Goal: Information Seeking & Learning: Learn about a topic

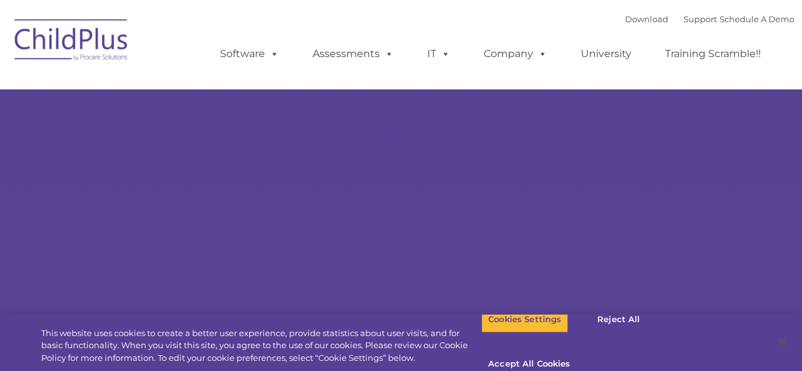
select select "MEDIUM"
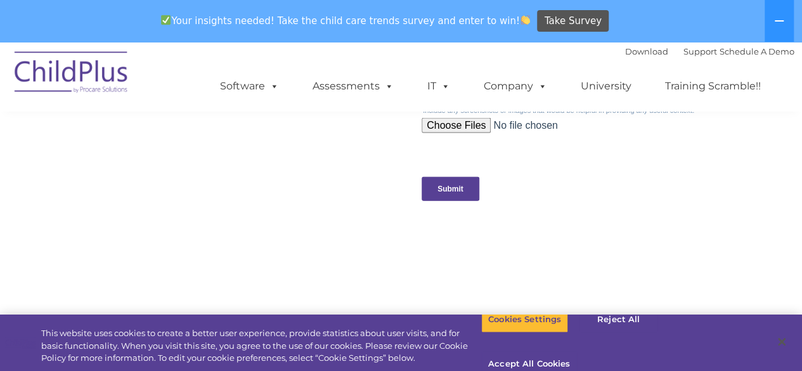
scroll to position [1325, 0]
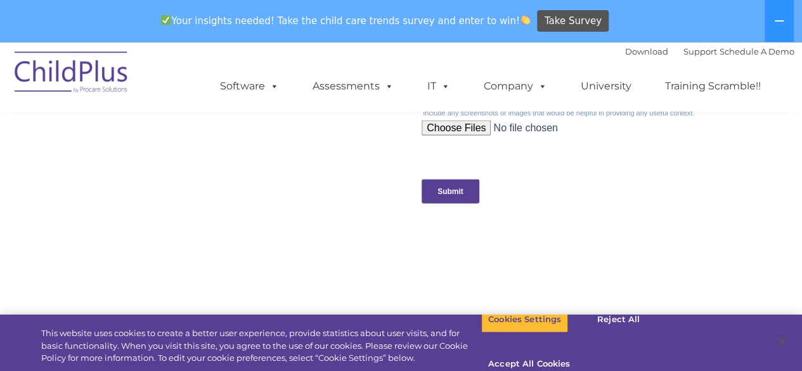
click at [444, 189] on input "Submit" at bounding box center [451, 191] width 58 height 24
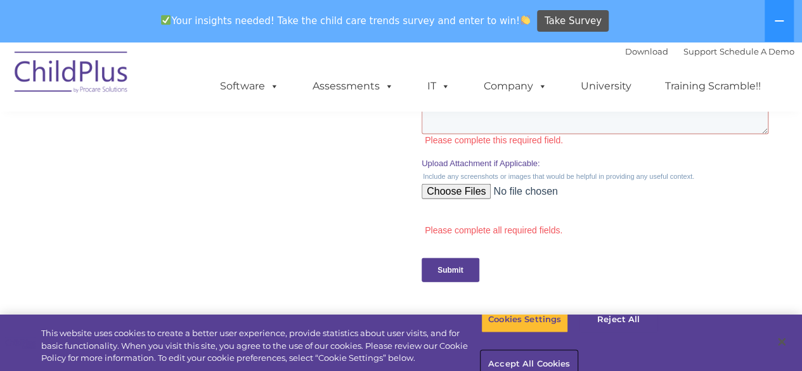
click at [577, 351] on button "Accept All Cookies" at bounding box center [529, 364] width 96 height 27
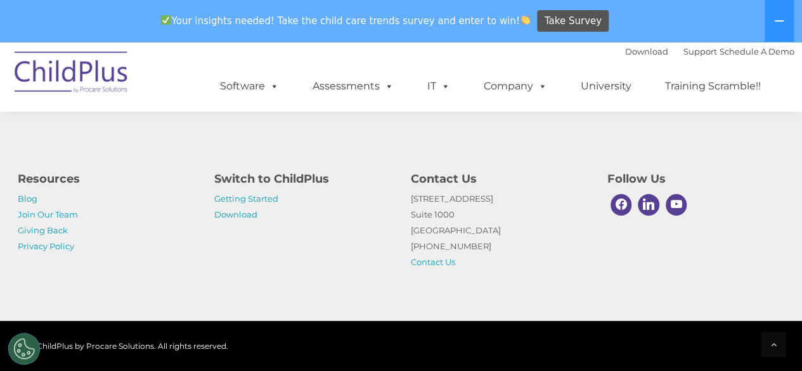
scroll to position [1634, 0]
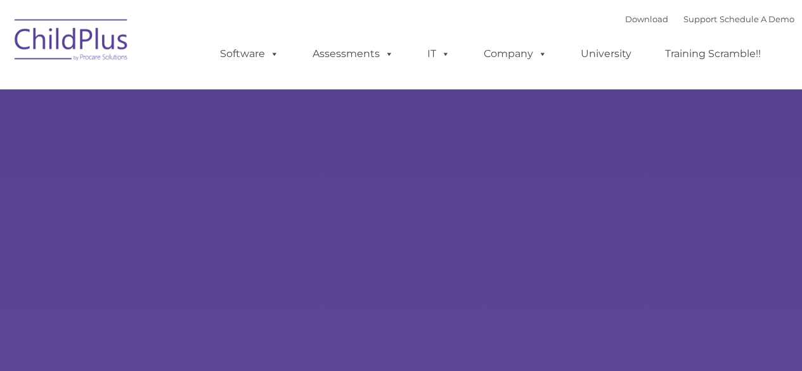
type input ""
select select "MEDIUM"
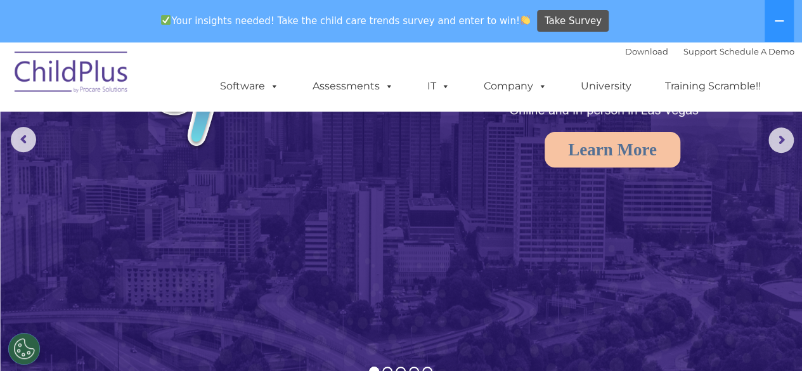
scroll to position [108, 0]
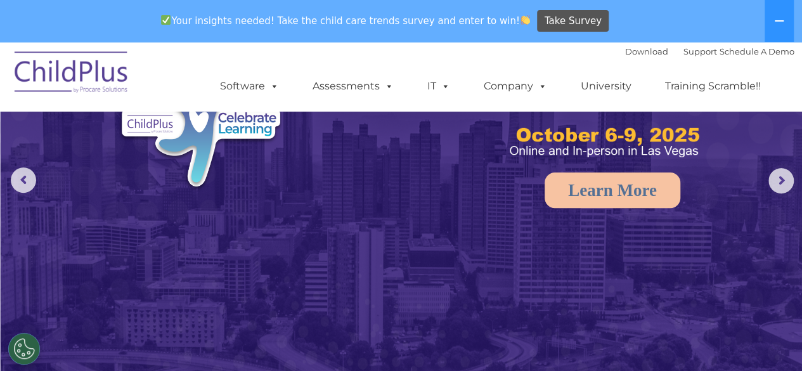
click at [32, 179] on rs-arrow at bounding box center [23, 179] width 25 height 25
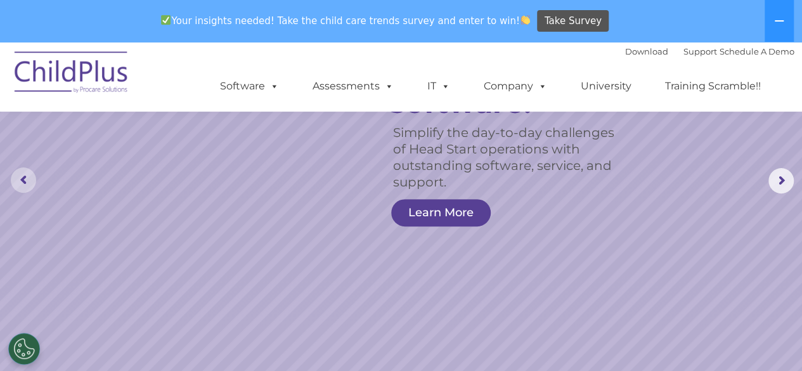
click at [451, 217] on link "Learn More" at bounding box center [441, 212] width 100 height 27
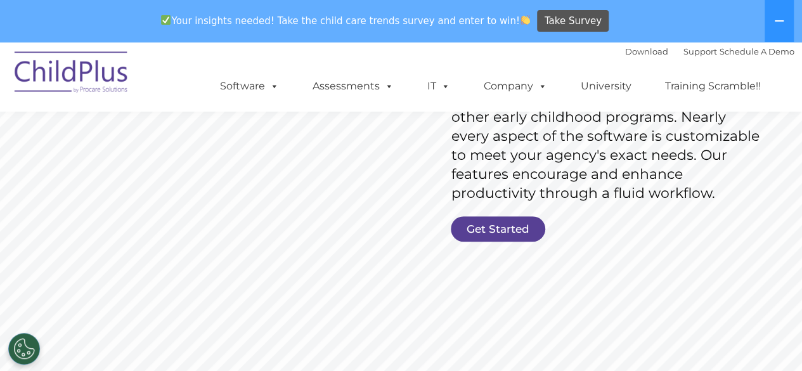
scroll to position [244, 0]
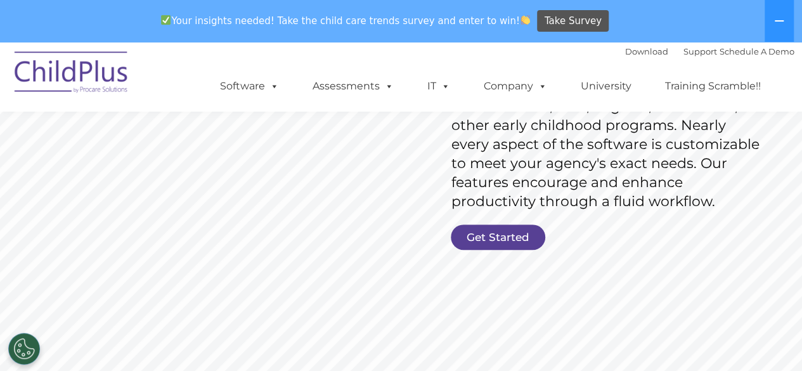
click at [517, 247] on link "Get Started" at bounding box center [498, 236] width 94 height 25
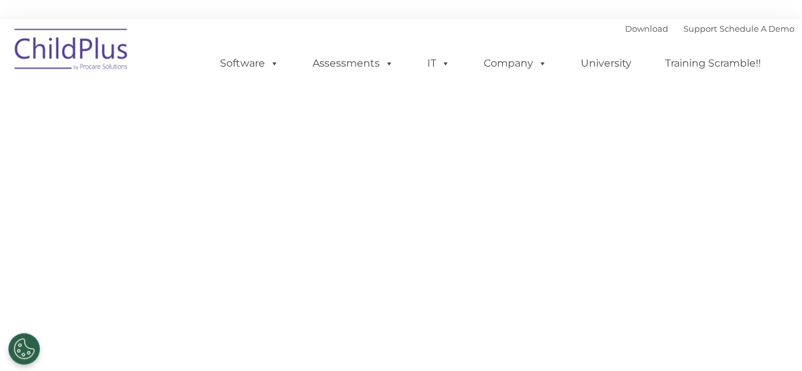
select select "MEDIUM"
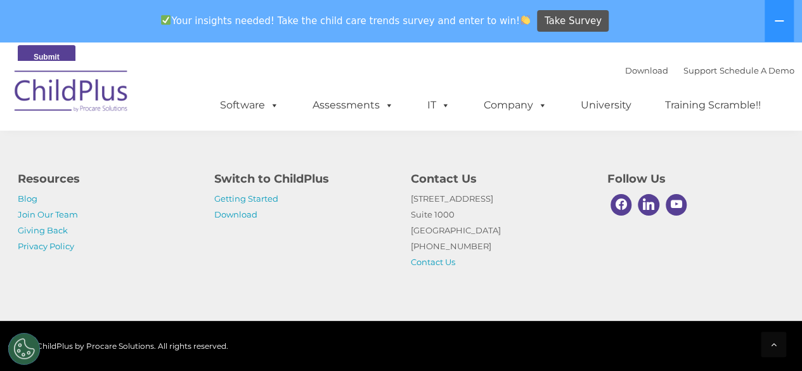
scroll to position [777, 0]
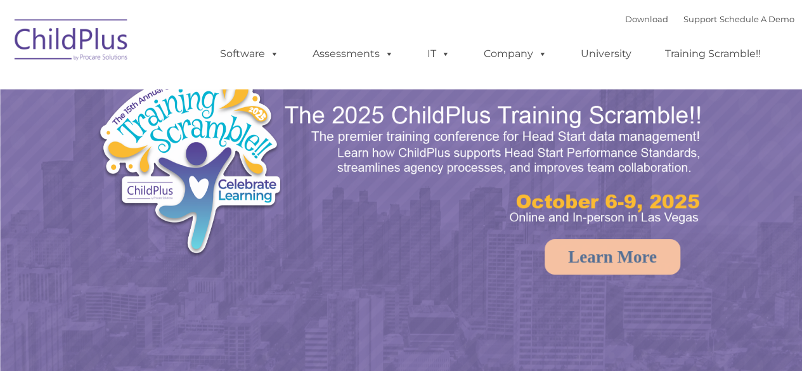
select select "MEDIUM"
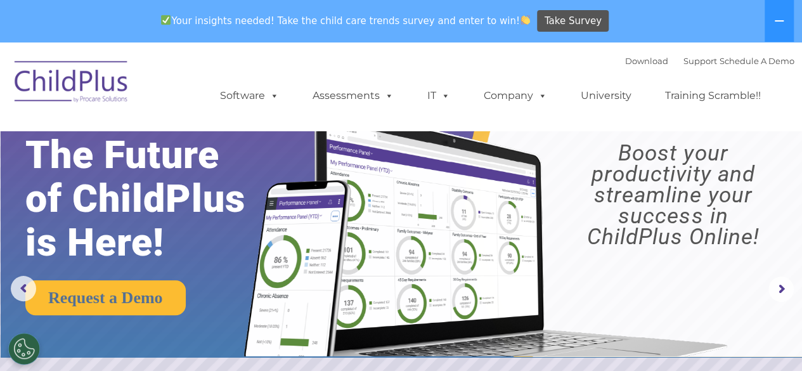
click at [776, 290] on rs-arrow at bounding box center [780, 288] width 25 height 25
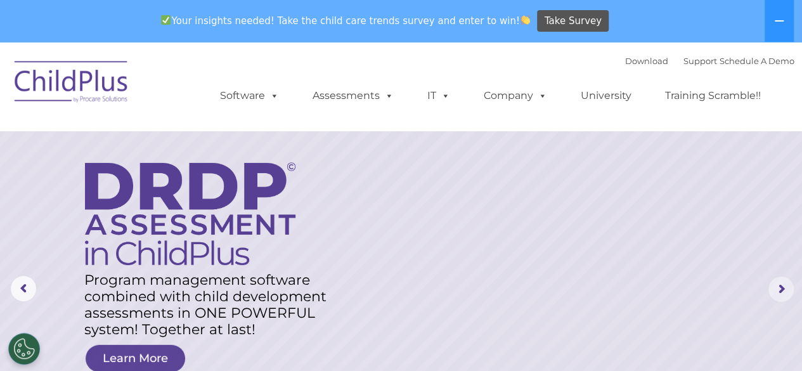
click at [786, 289] on rs-arrow at bounding box center [780, 288] width 25 height 25
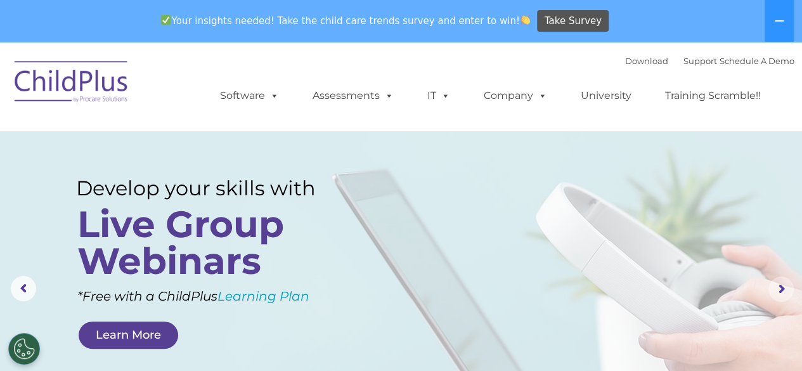
click at [781, 290] on rs-arrow at bounding box center [780, 288] width 25 height 25
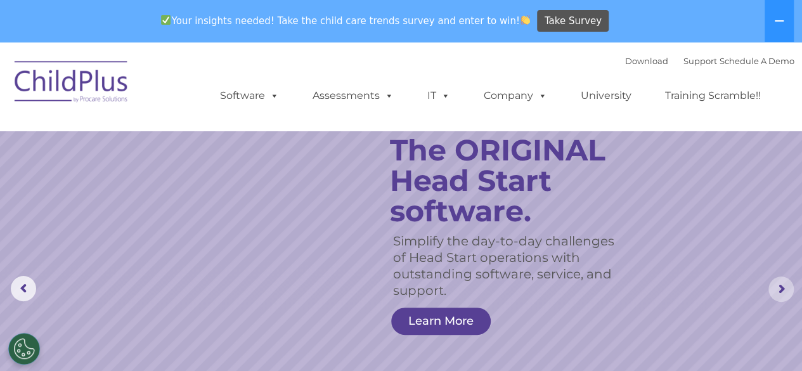
click at [784, 290] on rs-arrow at bounding box center [780, 288] width 25 height 25
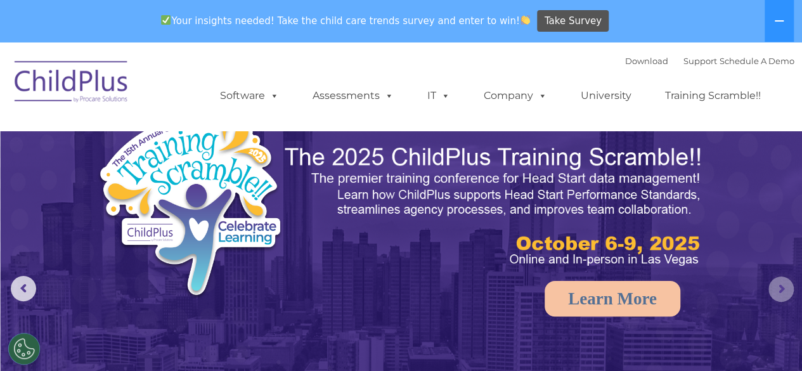
click at [779, 290] on rs-arrow at bounding box center [780, 288] width 25 height 25
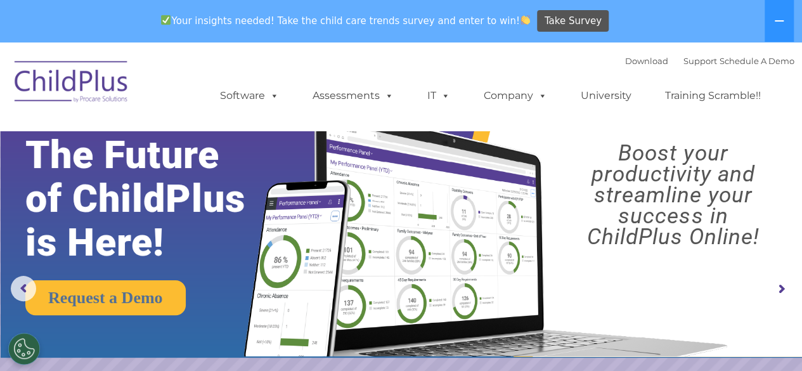
click at [780, 294] on rs-arrow at bounding box center [780, 288] width 25 height 25
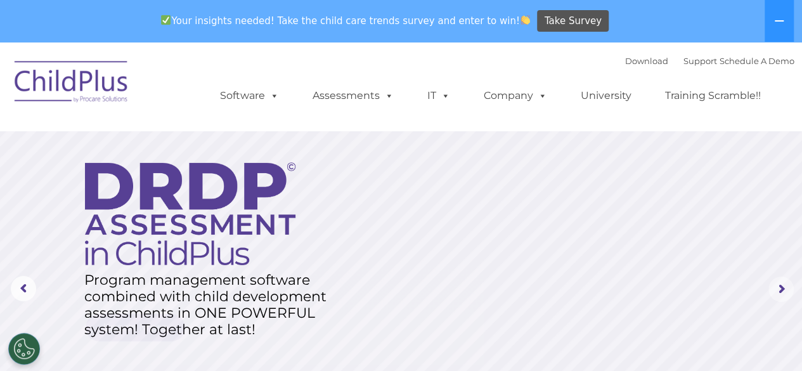
click at [781, 295] on rs-arrow at bounding box center [780, 288] width 25 height 25
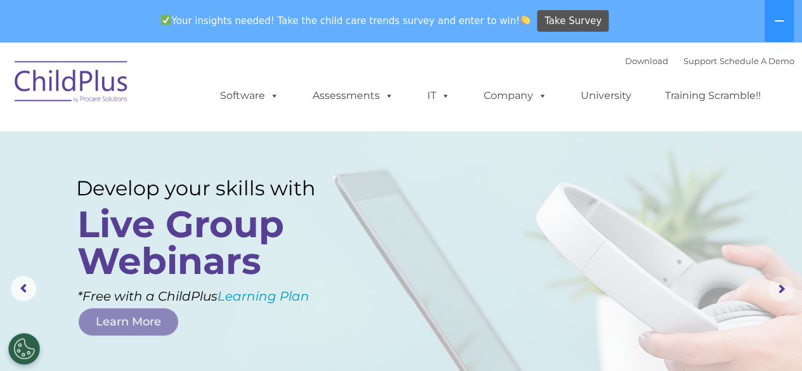
click at [784, 295] on rs-arrow at bounding box center [780, 288] width 25 height 25
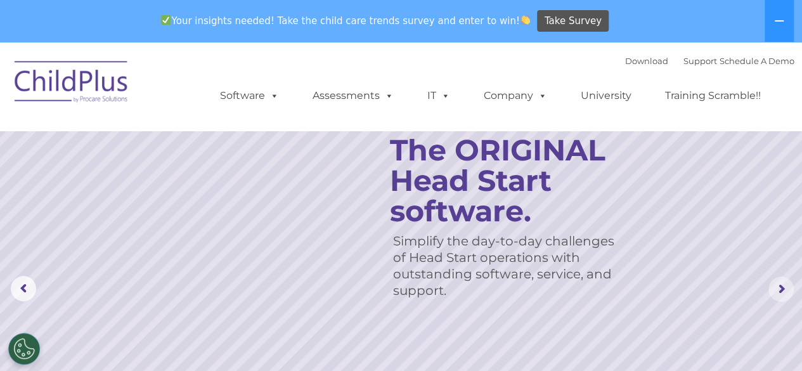
click at [781, 294] on rs-arrow at bounding box center [780, 288] width 25 height 25
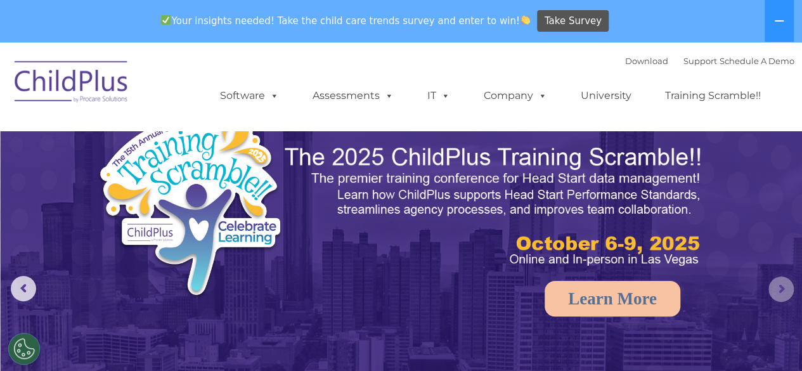
click at [786, 294] on rs-arrow at bounding box center [780, 288] width 25 height 25
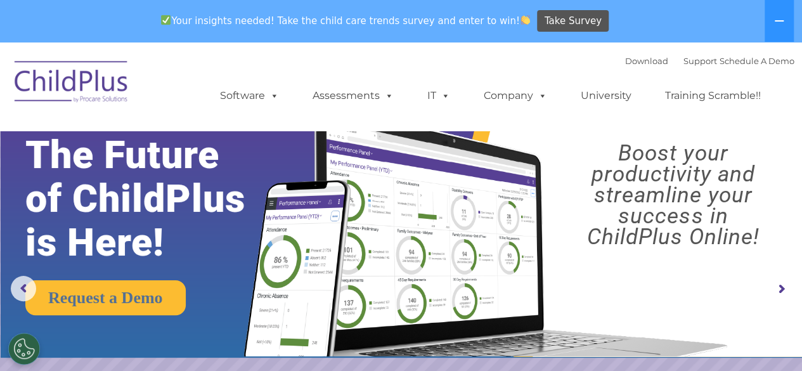
click at [689, 74] on ul "Software ChildPlus: The original and most widely-used Head Start data managemen…" at bounding box center [495, 95] width 600 height 51
click at [686, 63] on link "Support" at bounding box center [700, 61] width 34 height 10
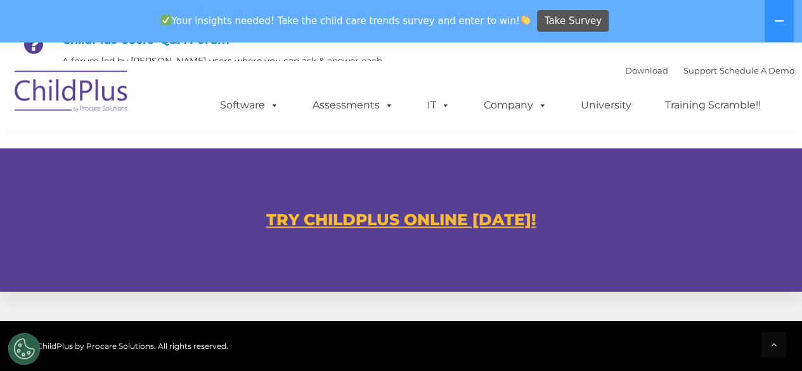
scroll to position [749, 0]
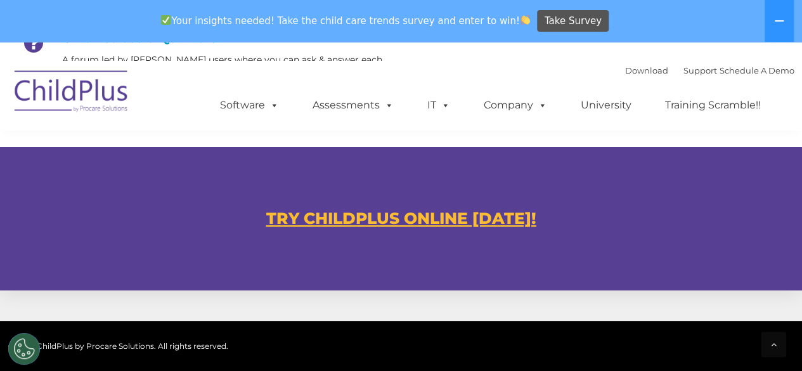
click at [505, 221] on u "TRY CHILDPLUS ONLINE [DATE]!" at bounding box center [401, 218] width 270 height 19
